Goal: Complete application form

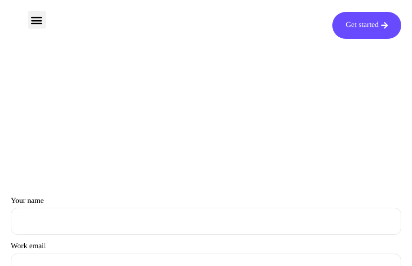
type input "dpwQLaptItekgY"
type input "[EMAIL_ADDRESS][DOMAIN_NAME]"
type input "oUjLfKGtJXEqYZQ"
type input "AxSRQnXqKCvUF"
type input "[EMAIL_ADDRESS][DOMAIN_NAME]"
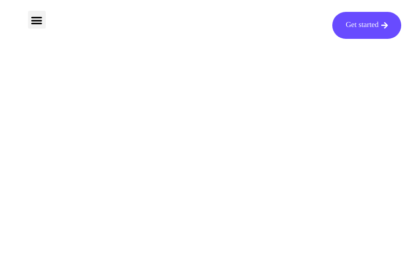
type input "MPGxWbPDlU"
